Goal: Task Accomplishment & Management: Complete application form

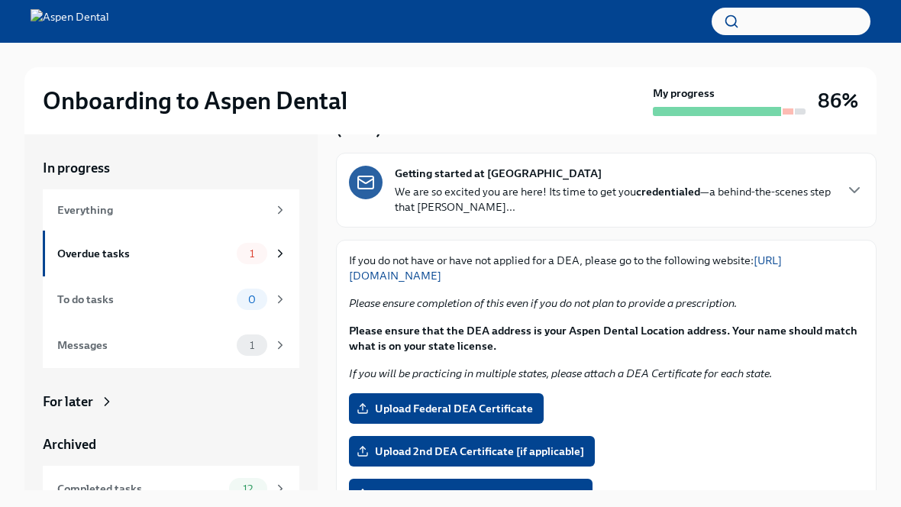
scroll to position [102, 0]
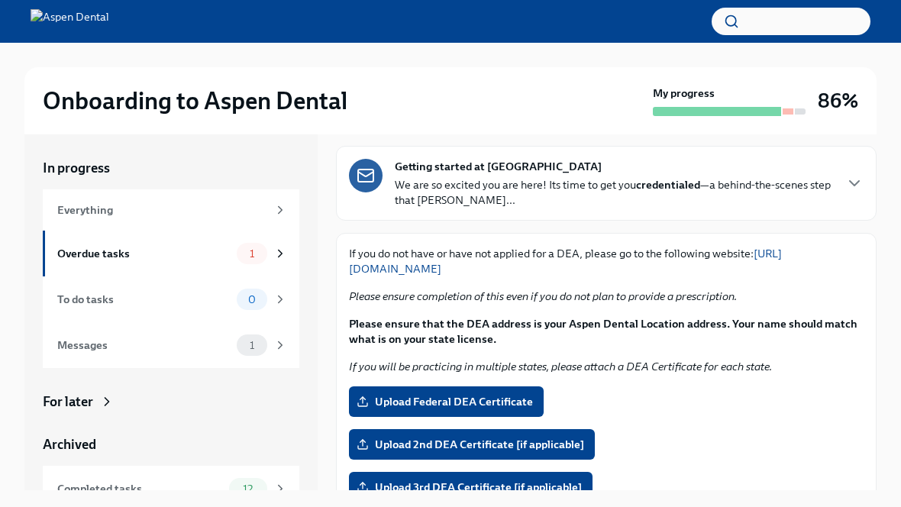
click at [398, 401] on span "Upload Federal DEA Certificate" at bounding box center [446, 401] width 173 height 15
click at [0, 0] on input "Upload Federal DEA Certificate" at bounding box center [0, 0] width 0 height 0
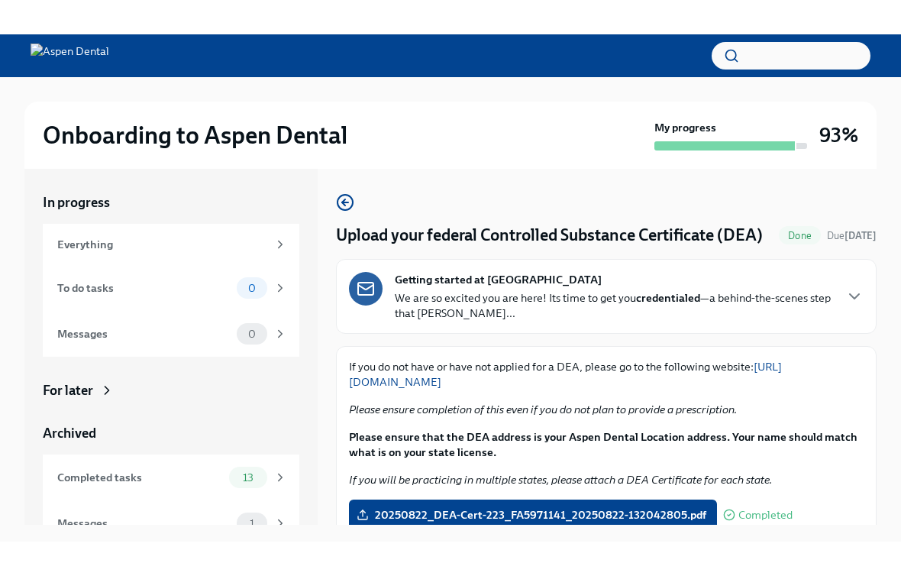
scroll to position [0, 0]
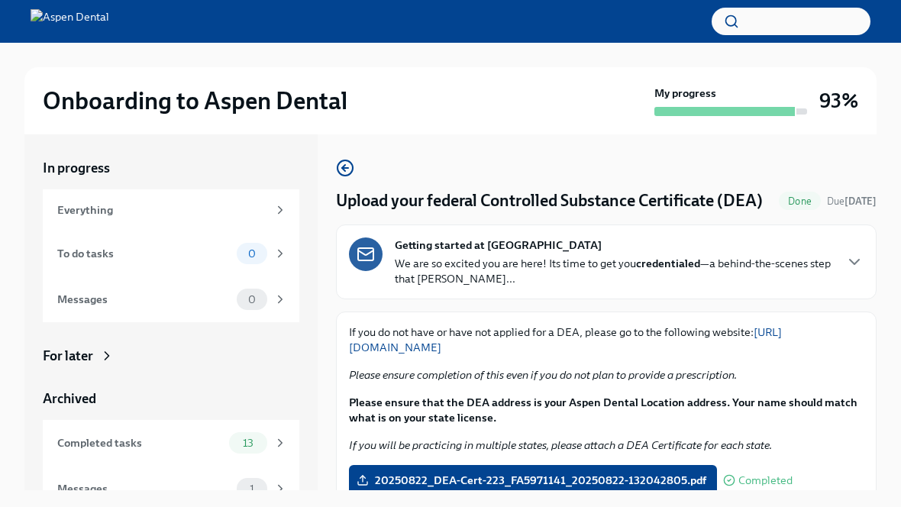
click at [336, 166] on icon "button" at bounding box center [345, 168] width 18 height 18
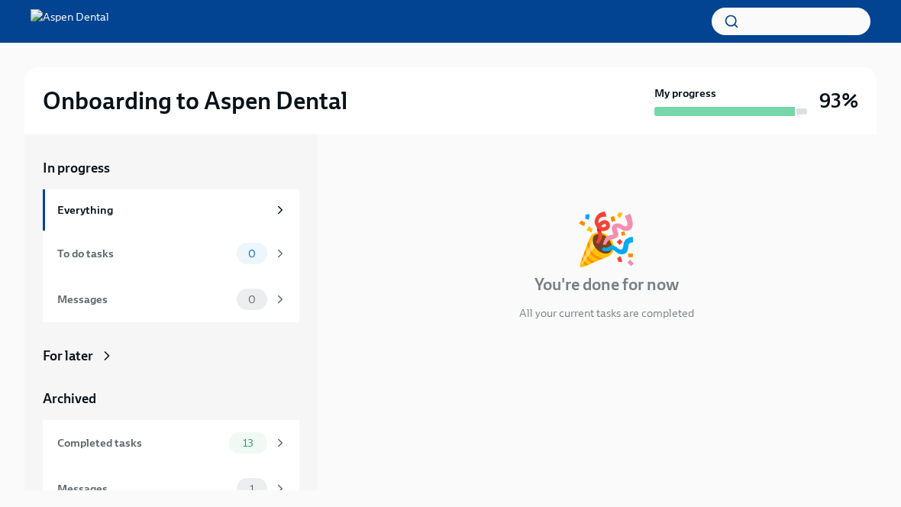
click at [555, 274] on h4 "You're done for now" at bounding box center [606, 284] width 144 height 23
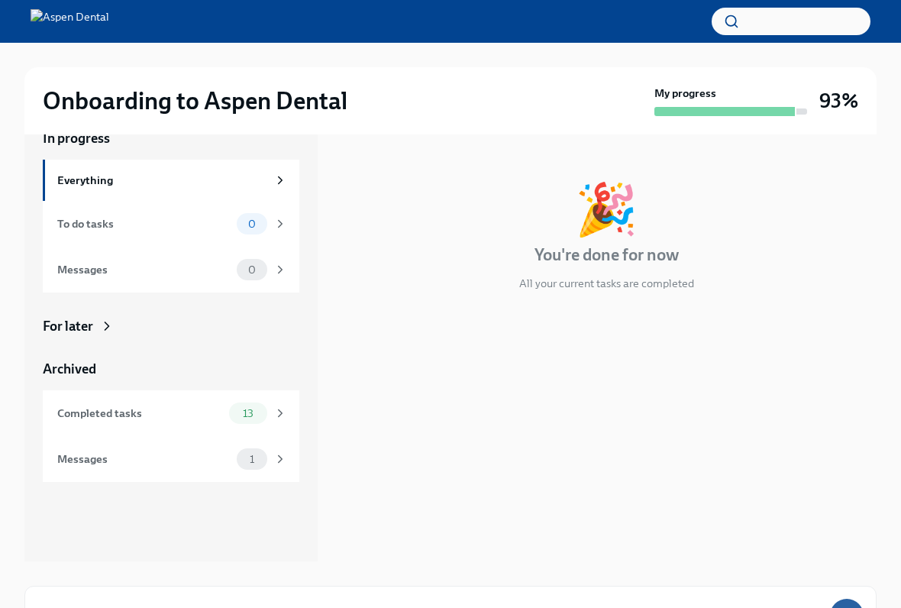
scroll to position [28, 0]
click at [73, 232] on div "To do tasks" at bounding box center [143, 225] width 173 height 17
click at [76, 460] on div "Messages" at bounding box center [143, 459] width 173 height 17
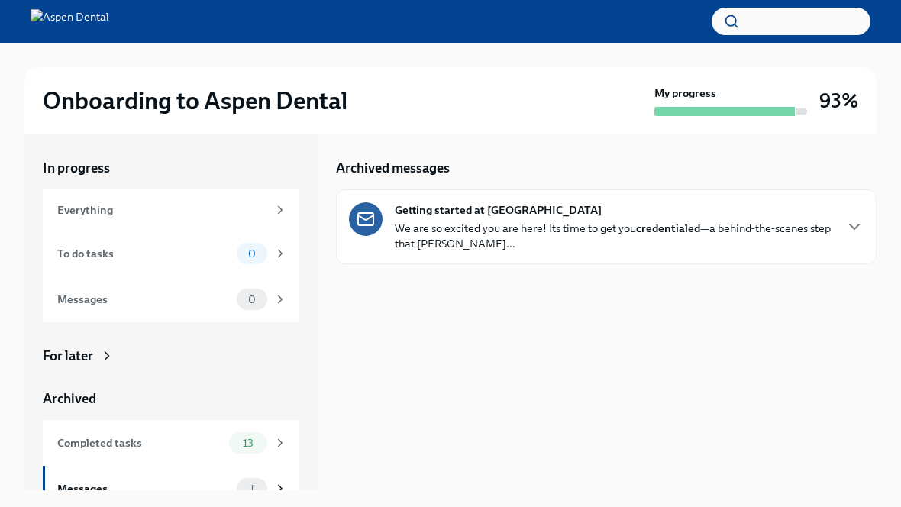
click at [73, 248] on div "To do tasks" at bounding box center [143, 253] width 173 height 17
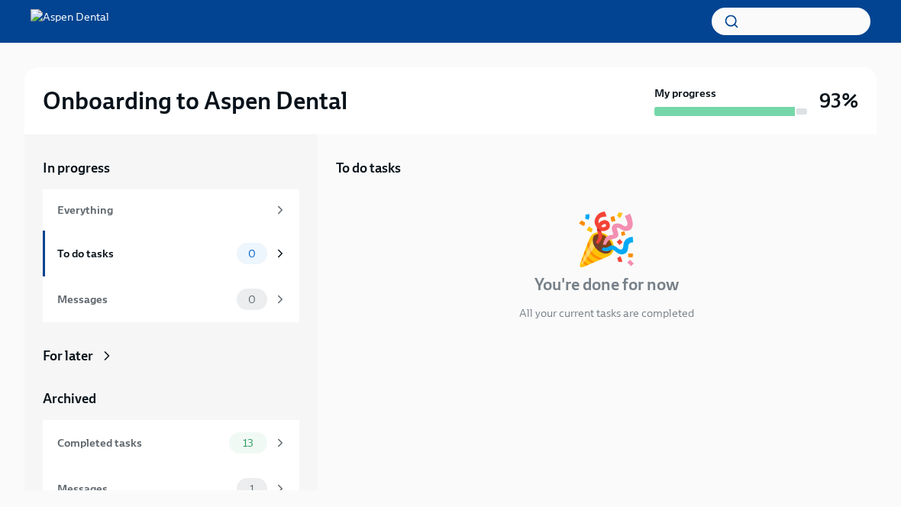
click at [71, 213] on div "Everything" at bounding box center [162, 210] width 210 height 17
